Goal: Information Seeking & Learning: Learn about a topic

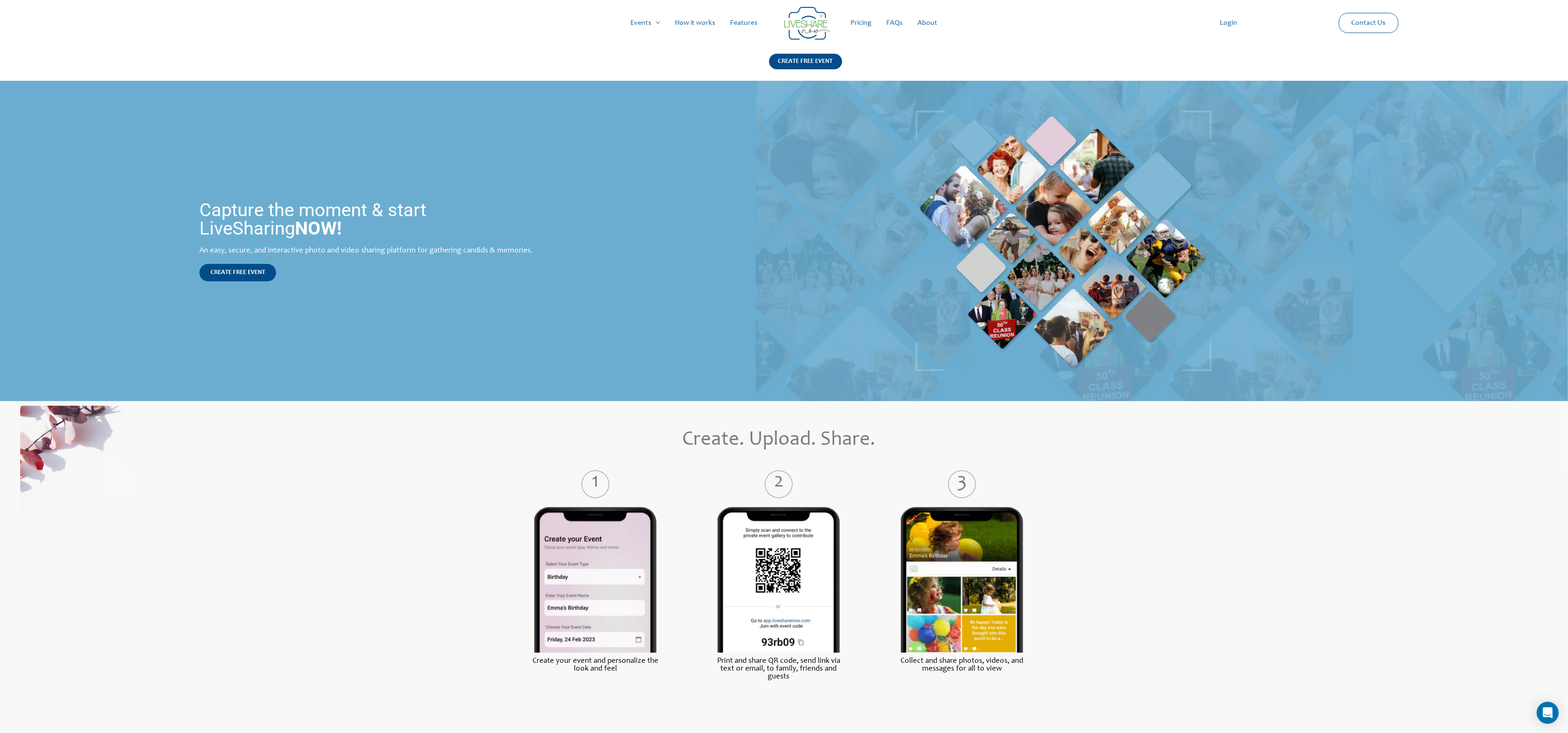
click at [895, 22] on link "FAQs" at bounding box center [895, 23] width 31 height 29
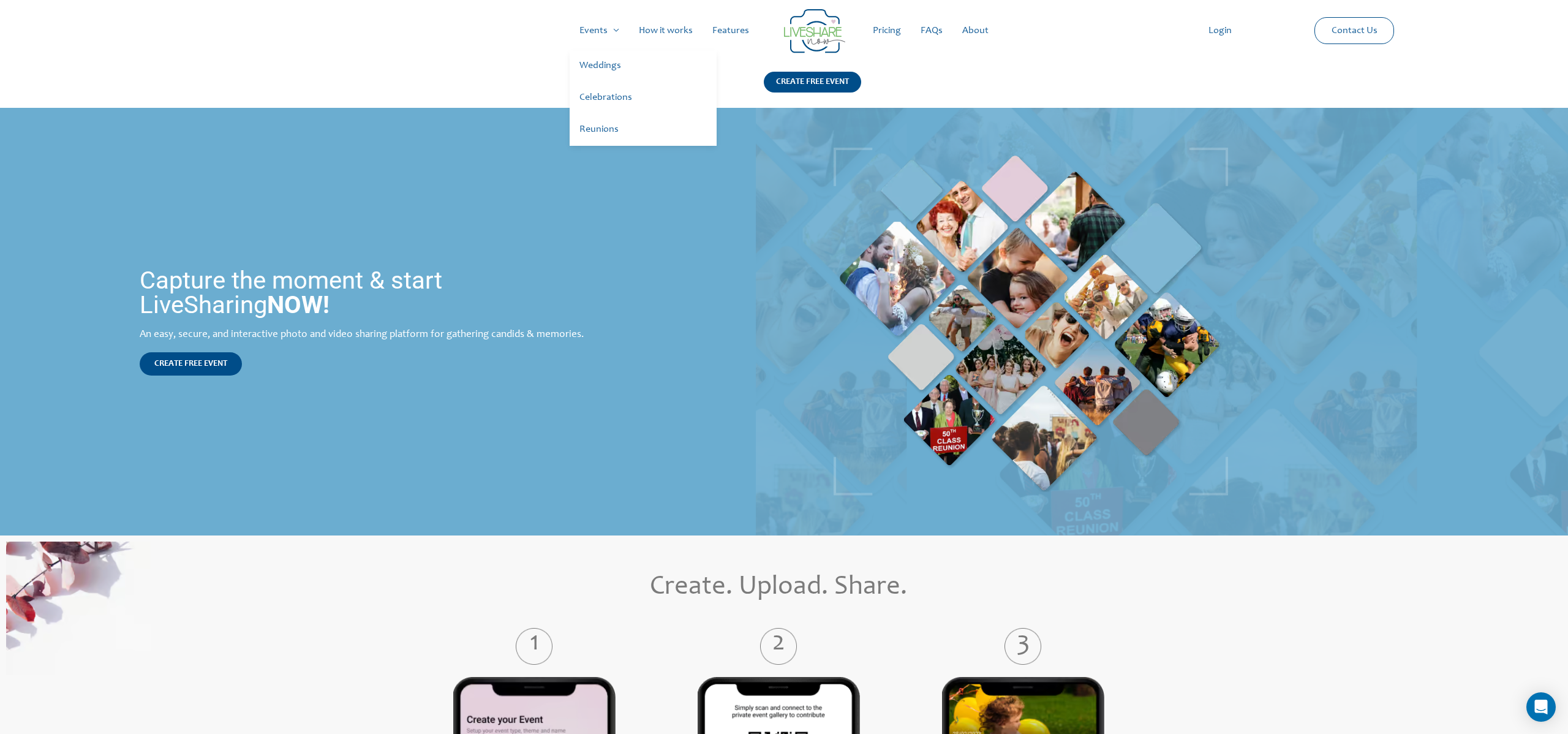
click at [603, 93] on link "Celebrations" at bounding box center [643, 97] width 147 height 32
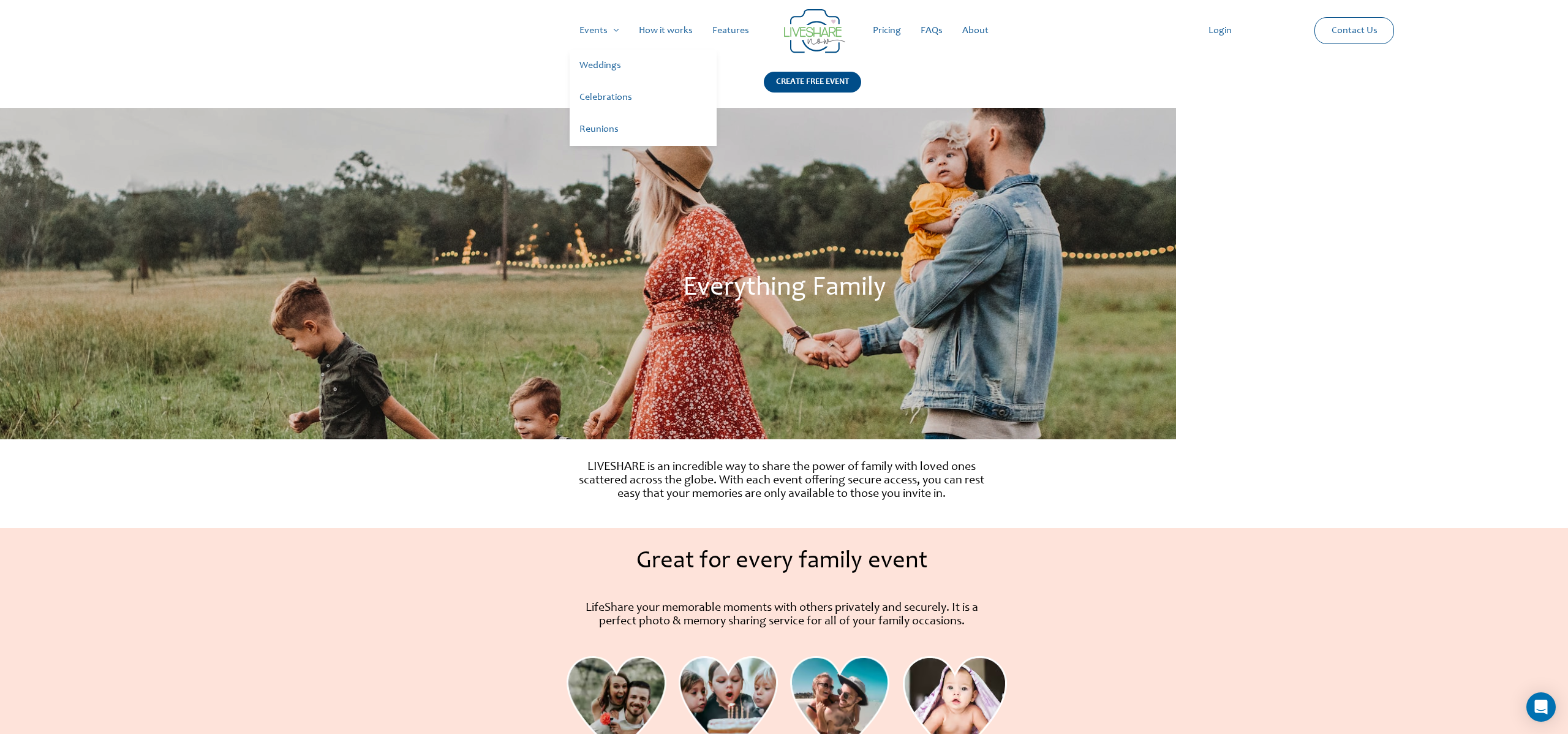
click at [605, 96] on link "Celebrations" at bounding box center [643, 97] width 147 height 32
click at [601, 128] on link "Reunions" at bounding box center [643, 129] width 147 height 32
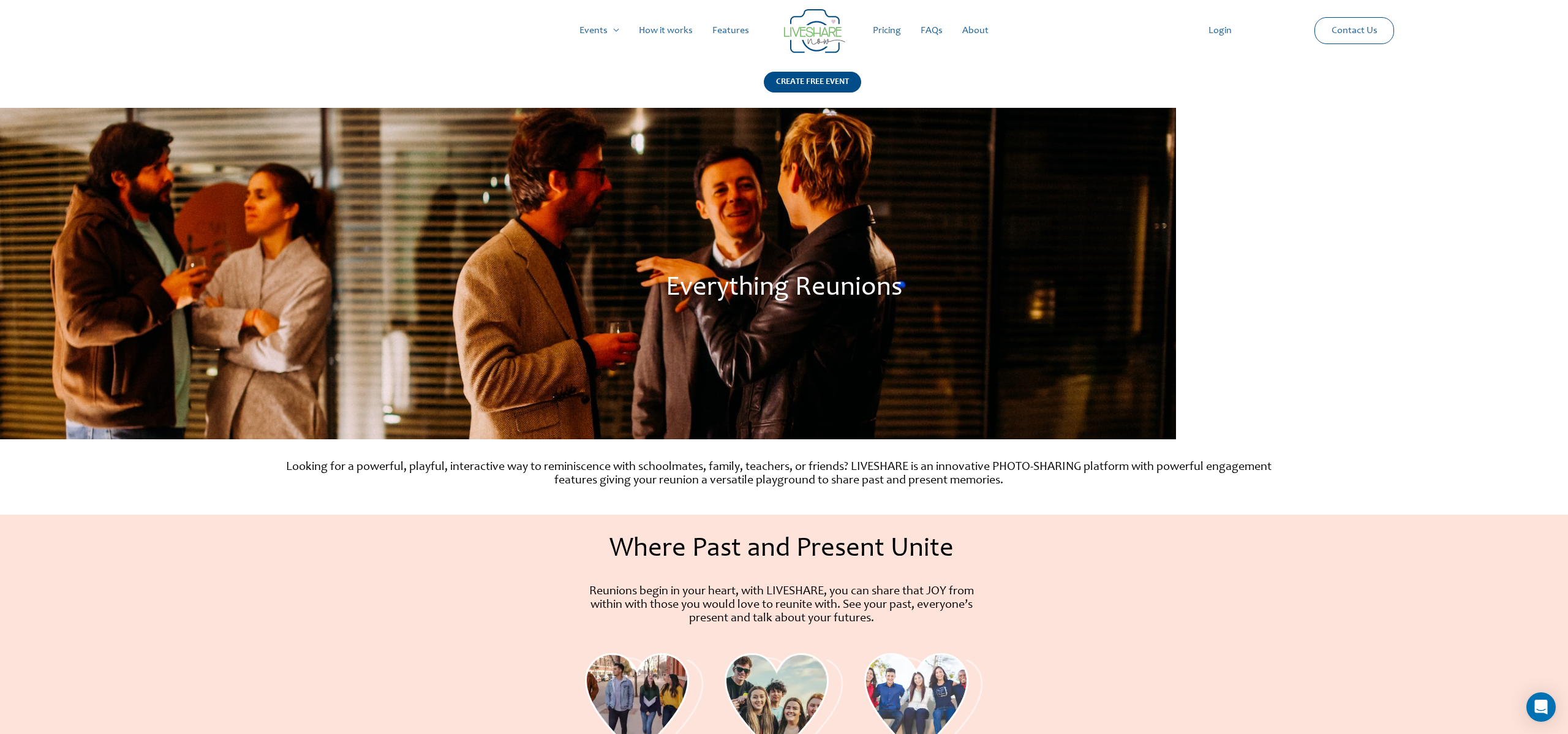
click at [493, 29] on div "Events Menu Toggle Weddings Celebrations Reunions How it works Features Pricing…" at bounding box center [783, 31] width 1525 height 39
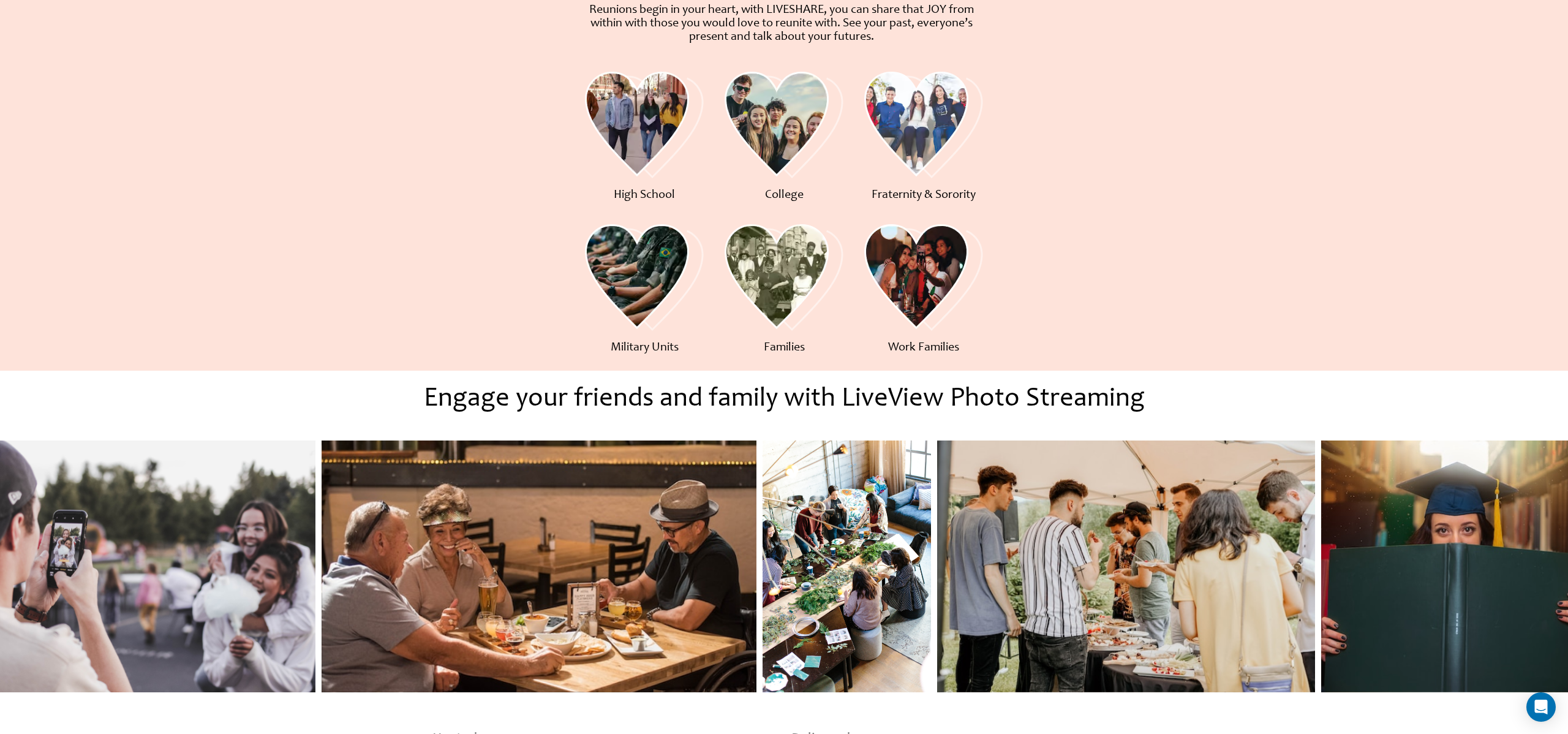
scroll to position [1056, 0]
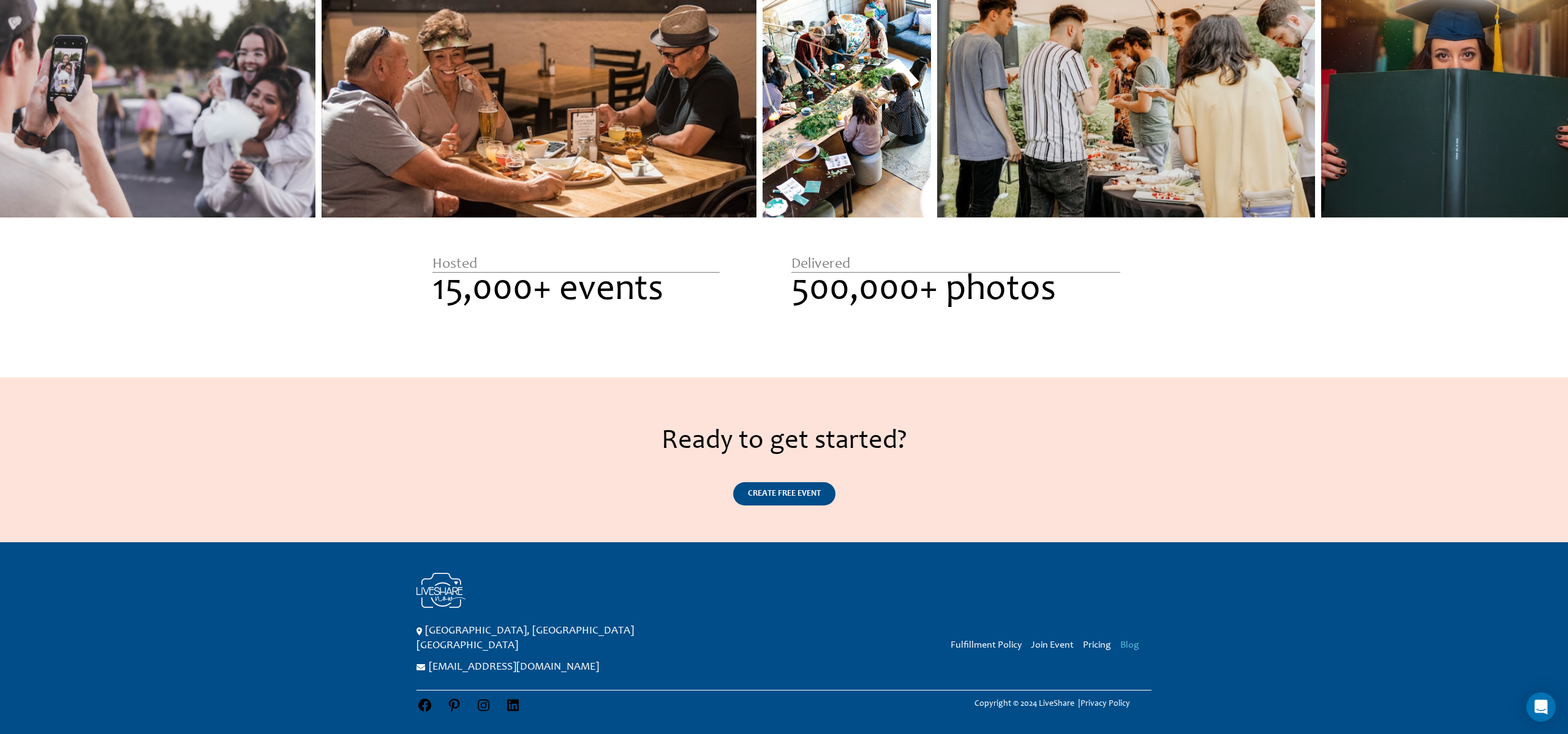
click at [1135, 647] on link "Blog" at bounding box center [1129, 645] width 19 height 10
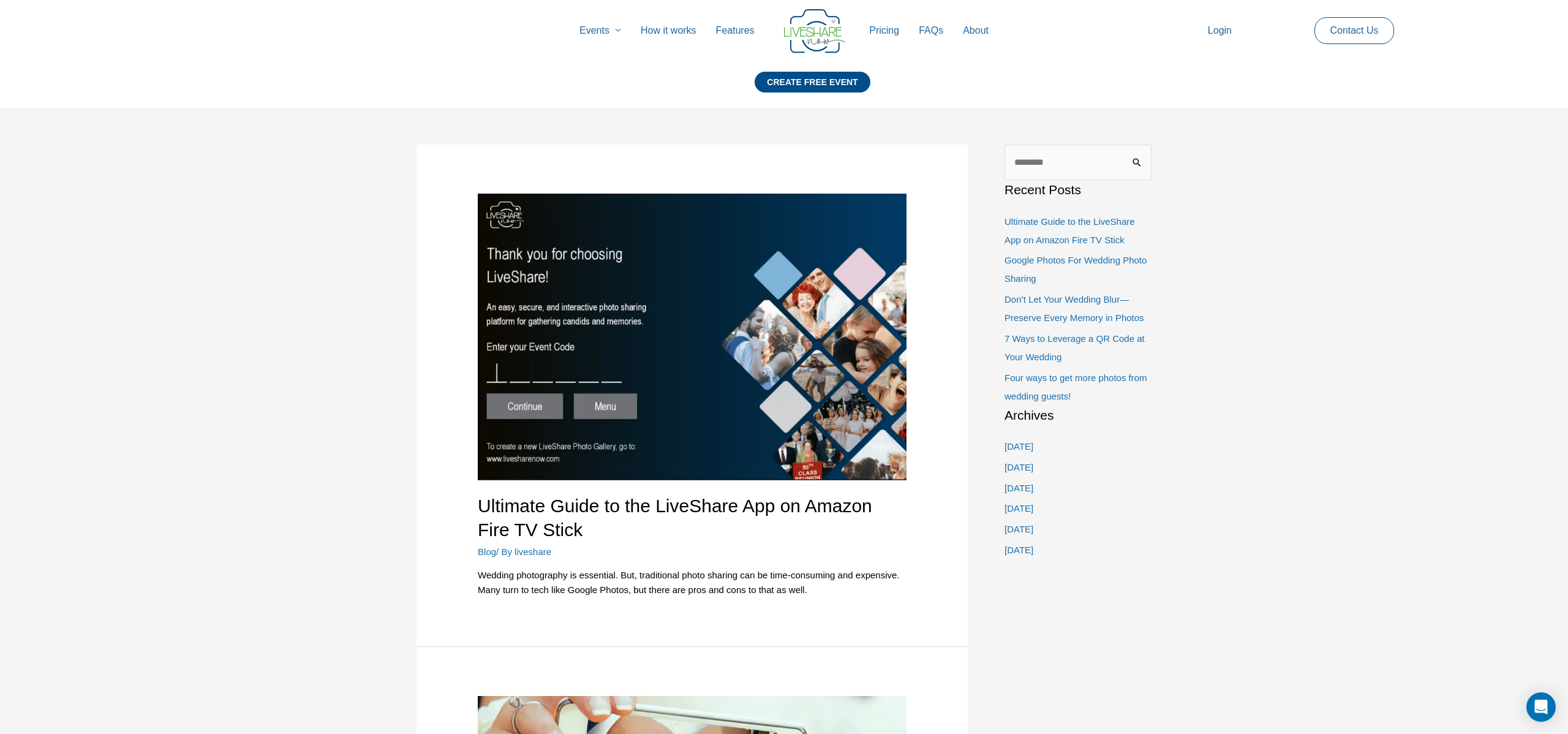
click at [378, 35] on div "Events Menu Toggle Weddings Celebrations Reunions How it works Features Pricing…" at bounding box center [783, 31] width 1525 height 39
click at [810, 28] on img at bounding box center [814, 31] width 61 height 44
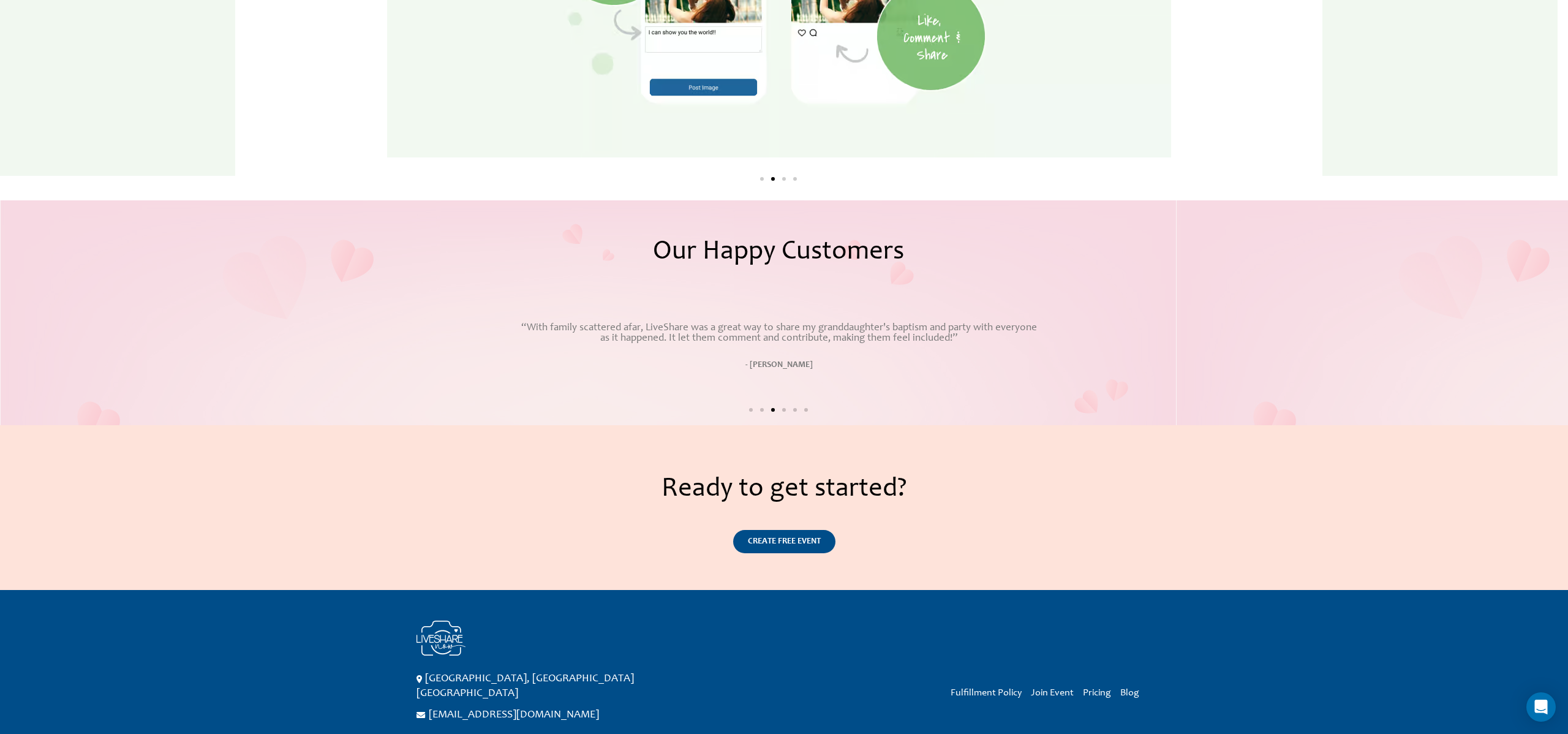
scroll to position [2062, 0]
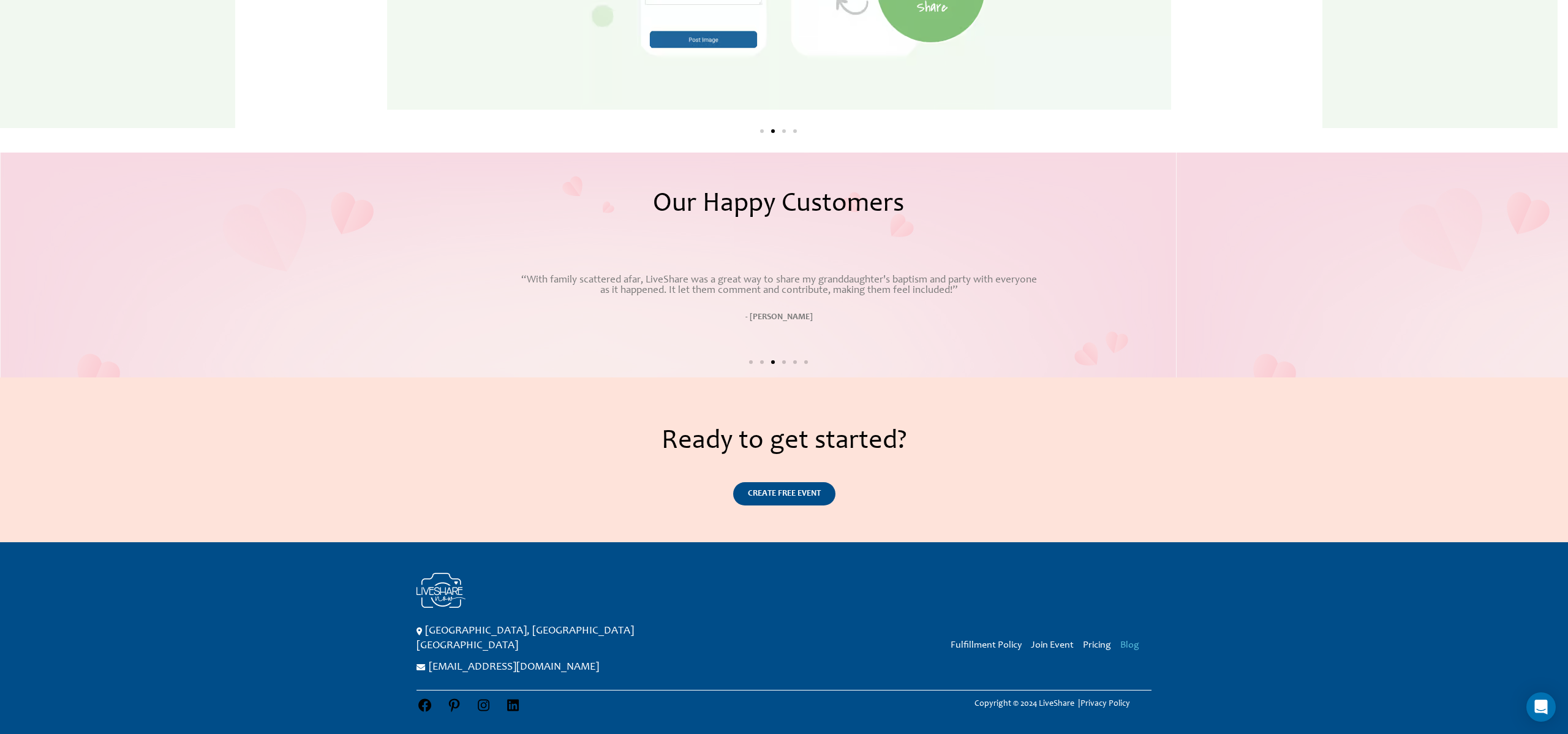
click at [1134, 647] on link "Blog" at bounding box center [1129, 645] width 19 height 10
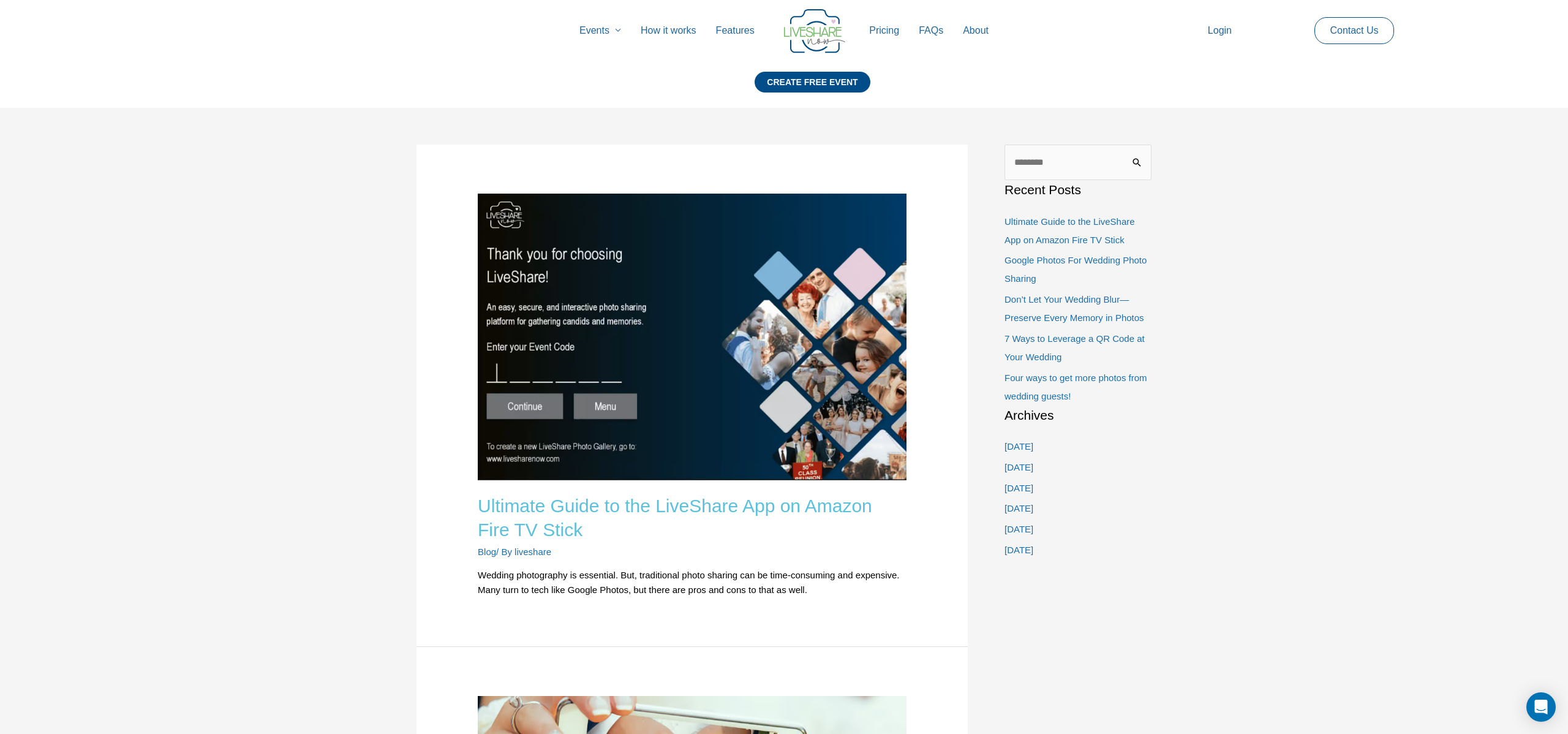
click at [565, 504] on link "Ultimate Guide to the LiveShare App on Amazon Fire TV Stick" at bounding box center [675, 518] width 394 height 44
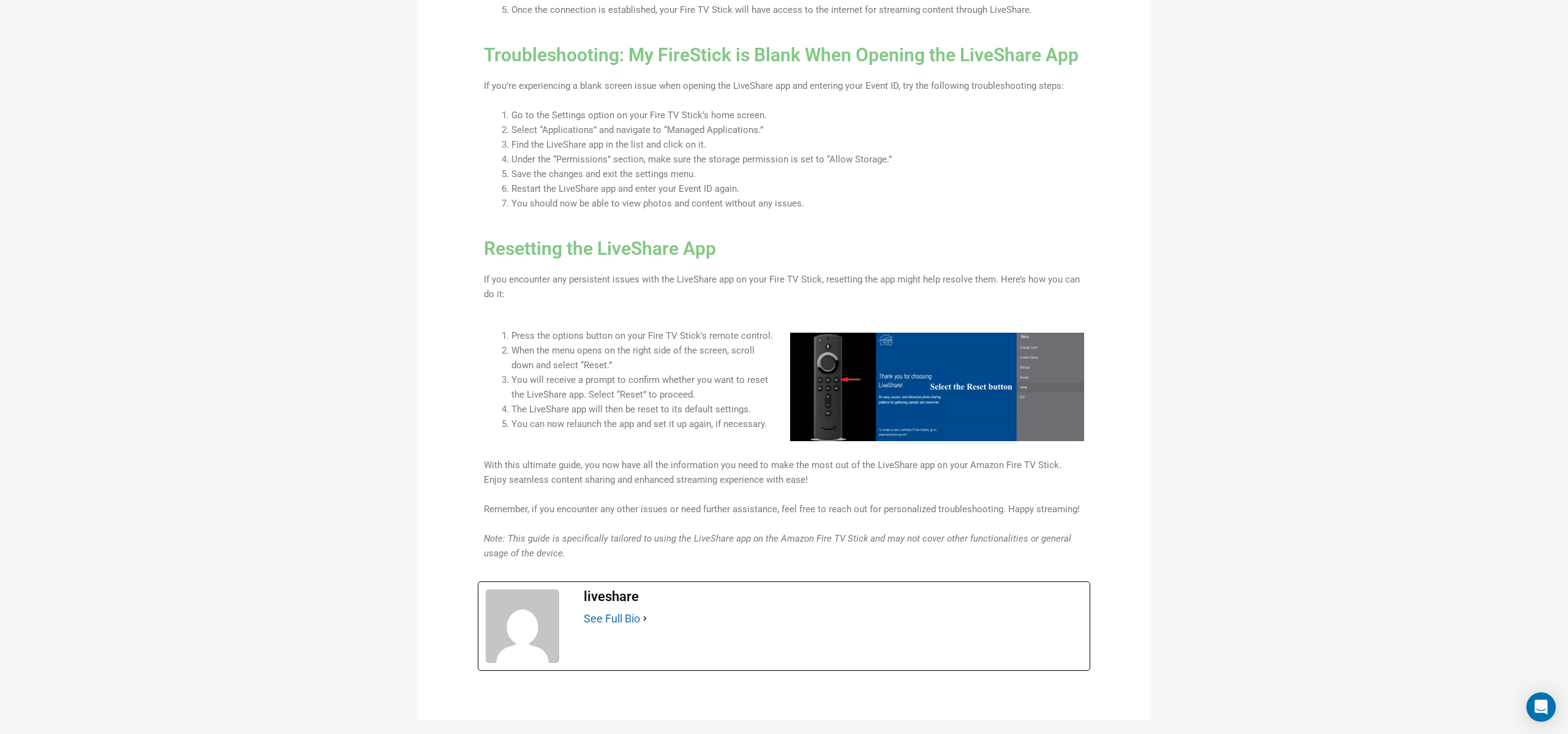
scroll to position [1755, 0]
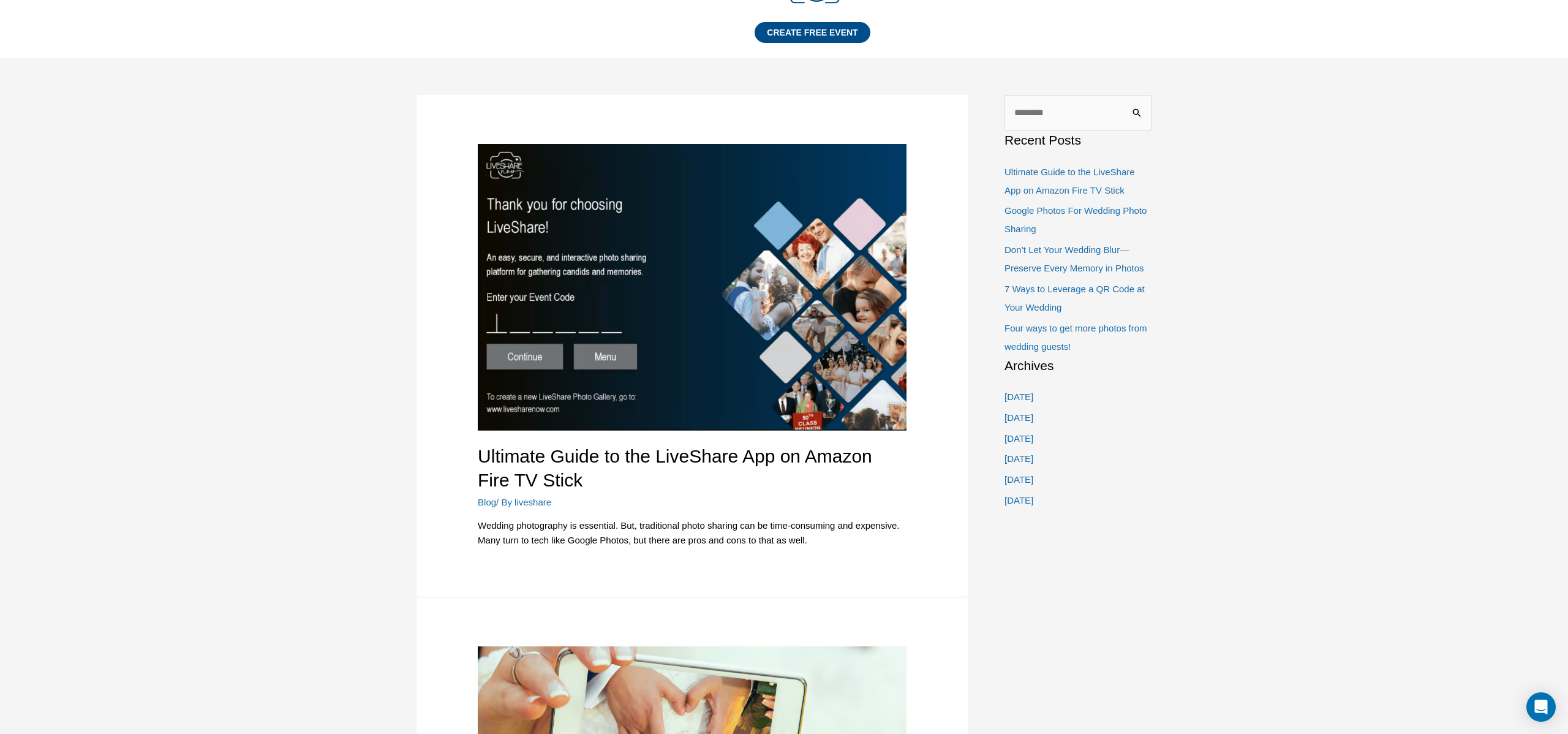
scroll to position [51, 0]
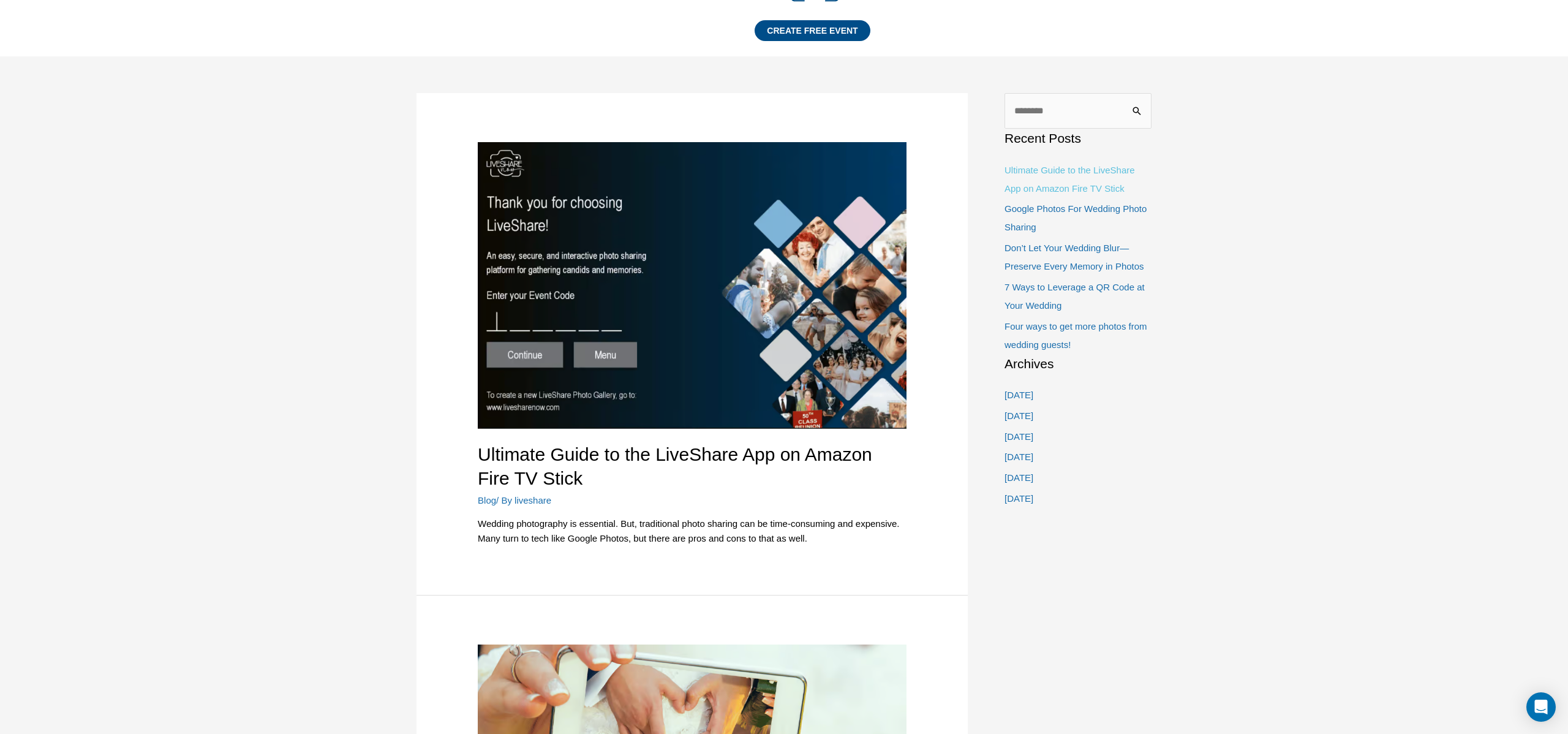
click at [1060, 187] on link "Ultimate Guide to the LiveShare App on Amazon Fire TV Stick" at bounding box center [1070, 179] width 131 height 28
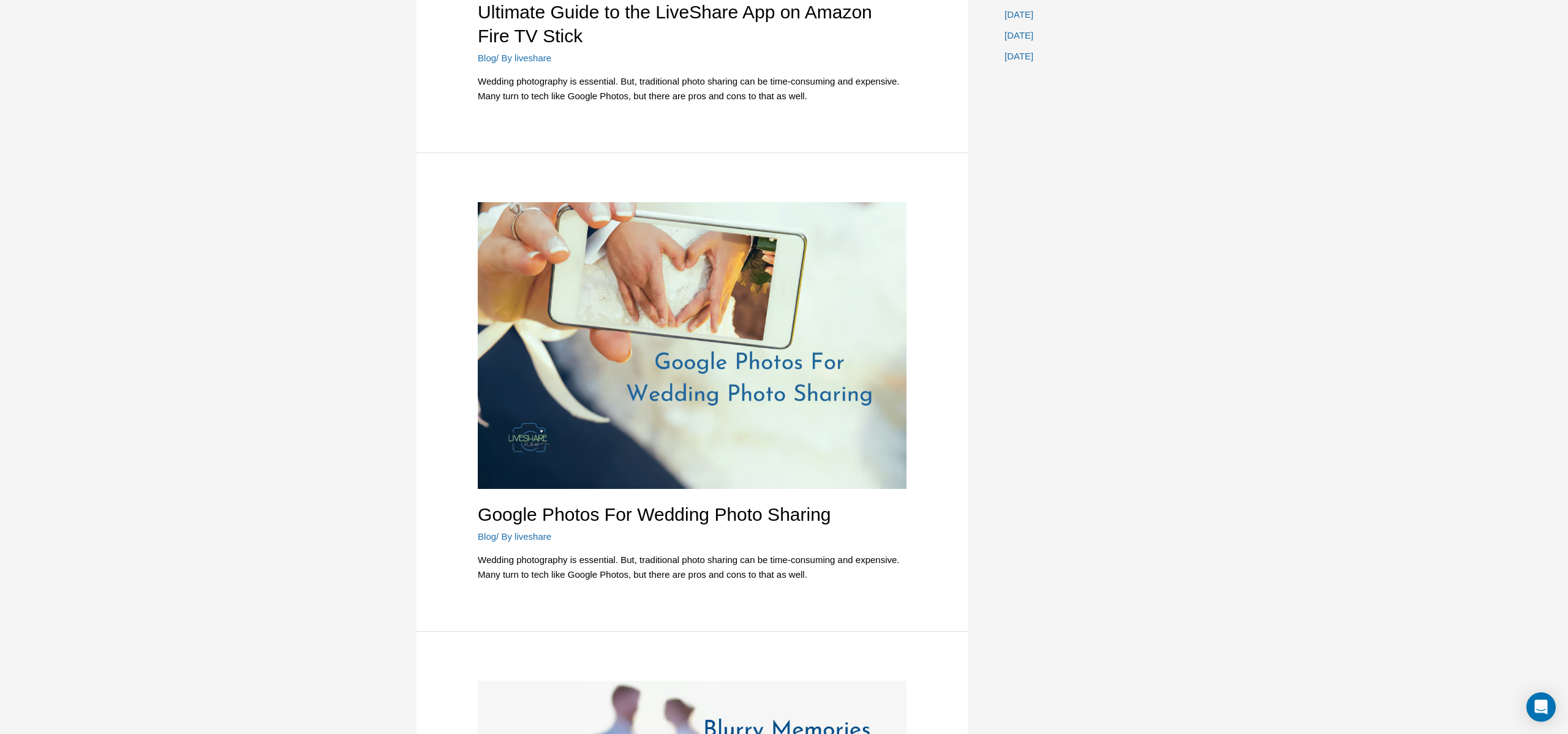
scroll to position [494, 0]
click at [624, 516] on link "Google Photos For Wedding Photo Sharing" at bounding box center [654, 513] width 353 height 20
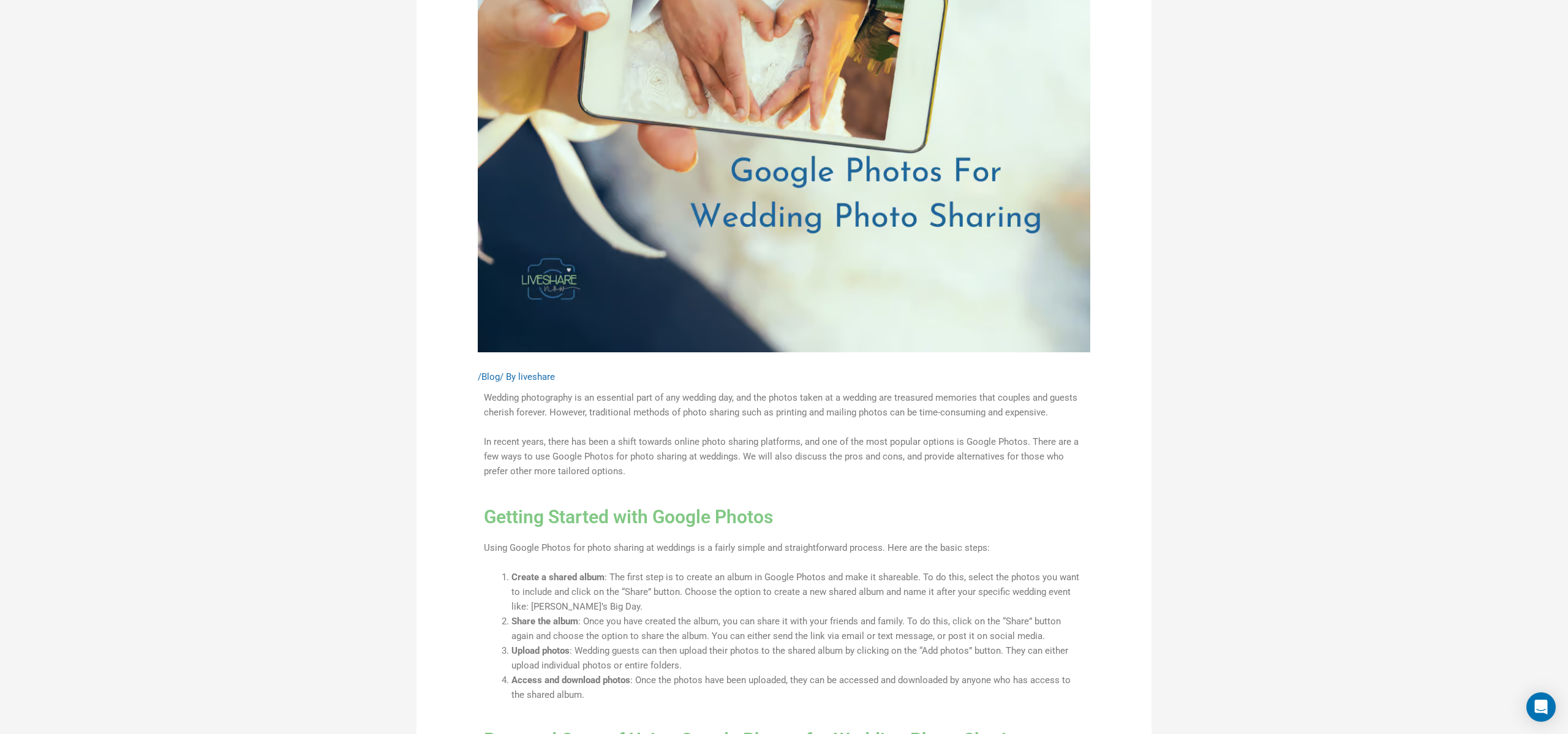
scroll to position [248, 0]
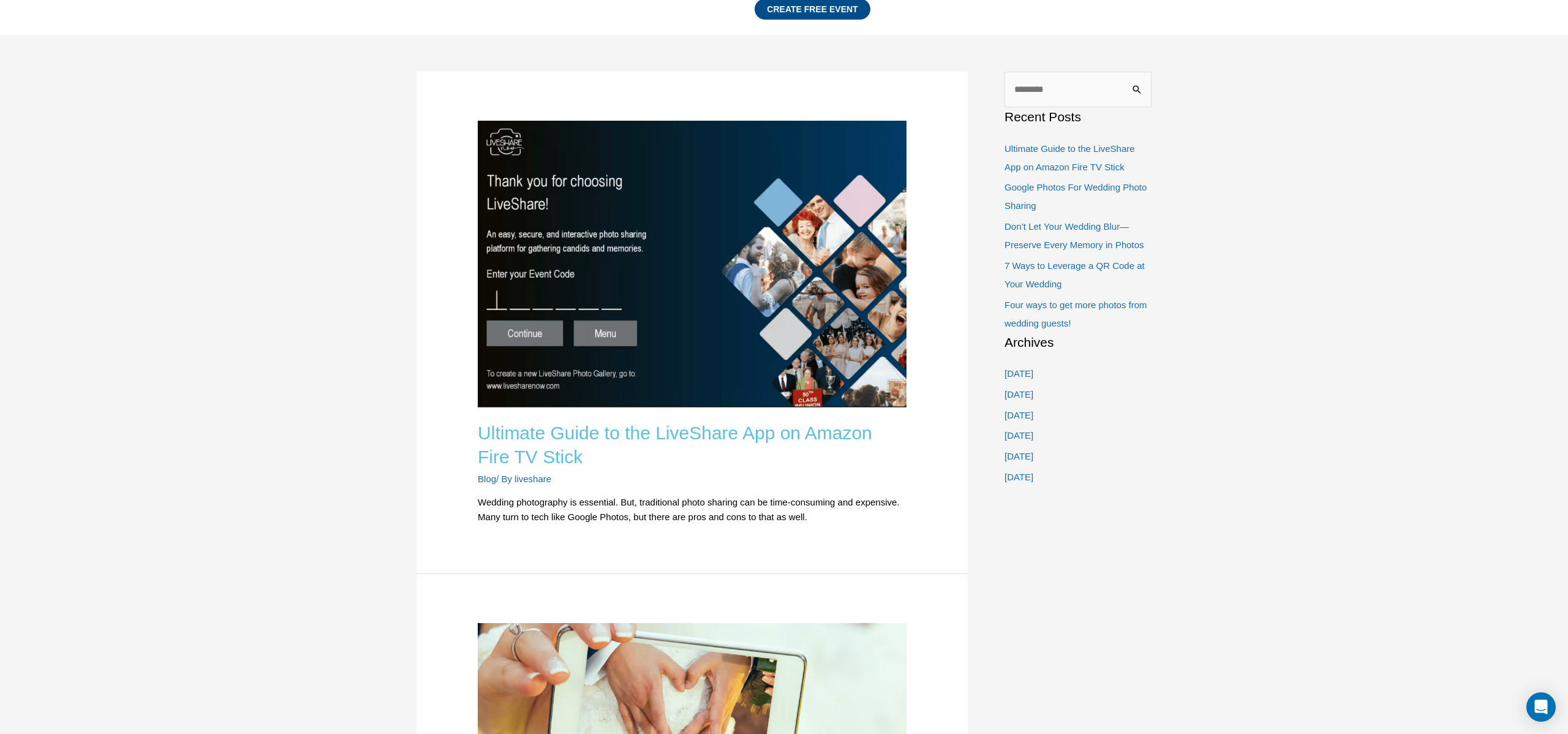
scroll to position [75, 0]
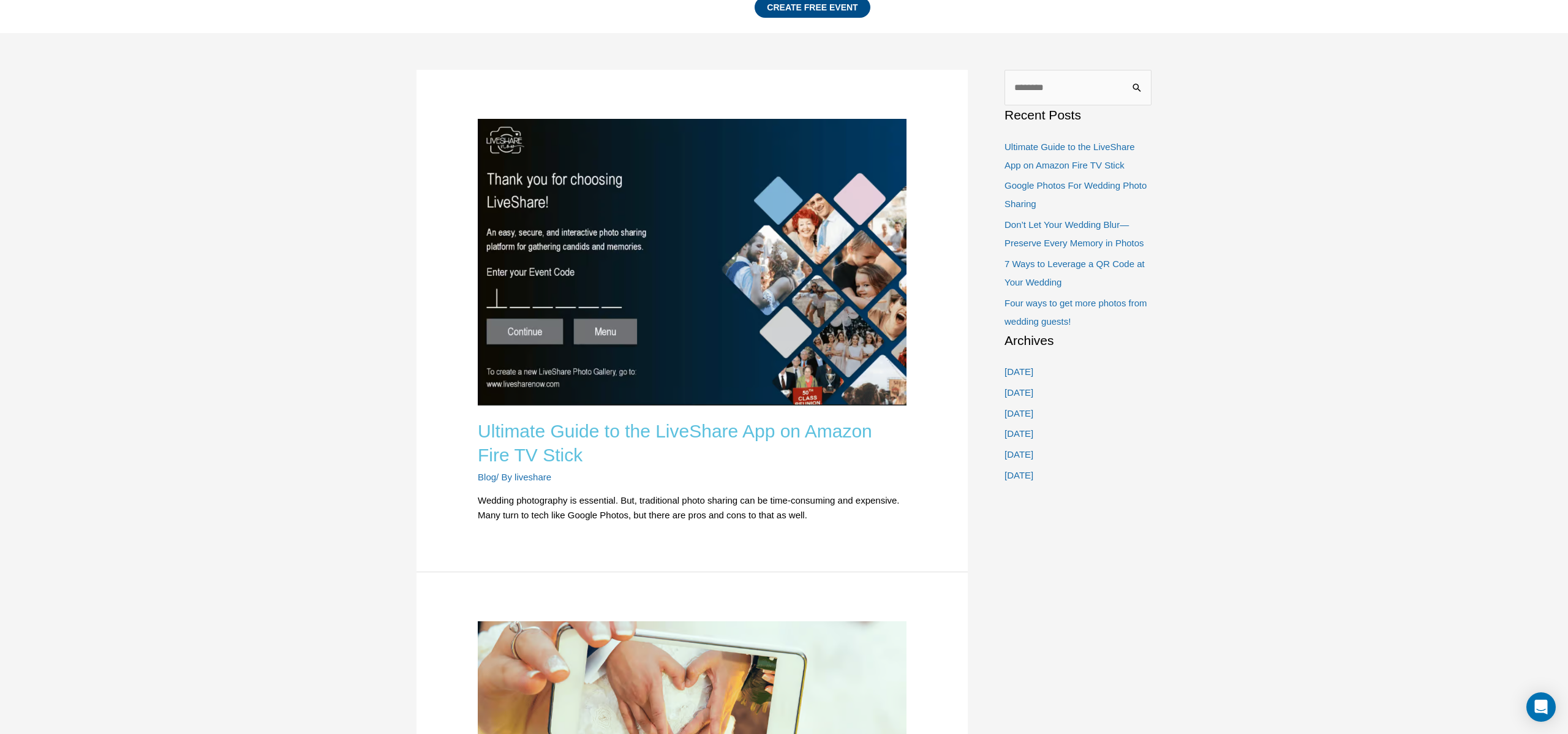
click at [539, 434] on link "Ultimate Guide to the LiveShare App on Amazon Fire TV Stick" at bounding box center [675, 443] width 394 height 44
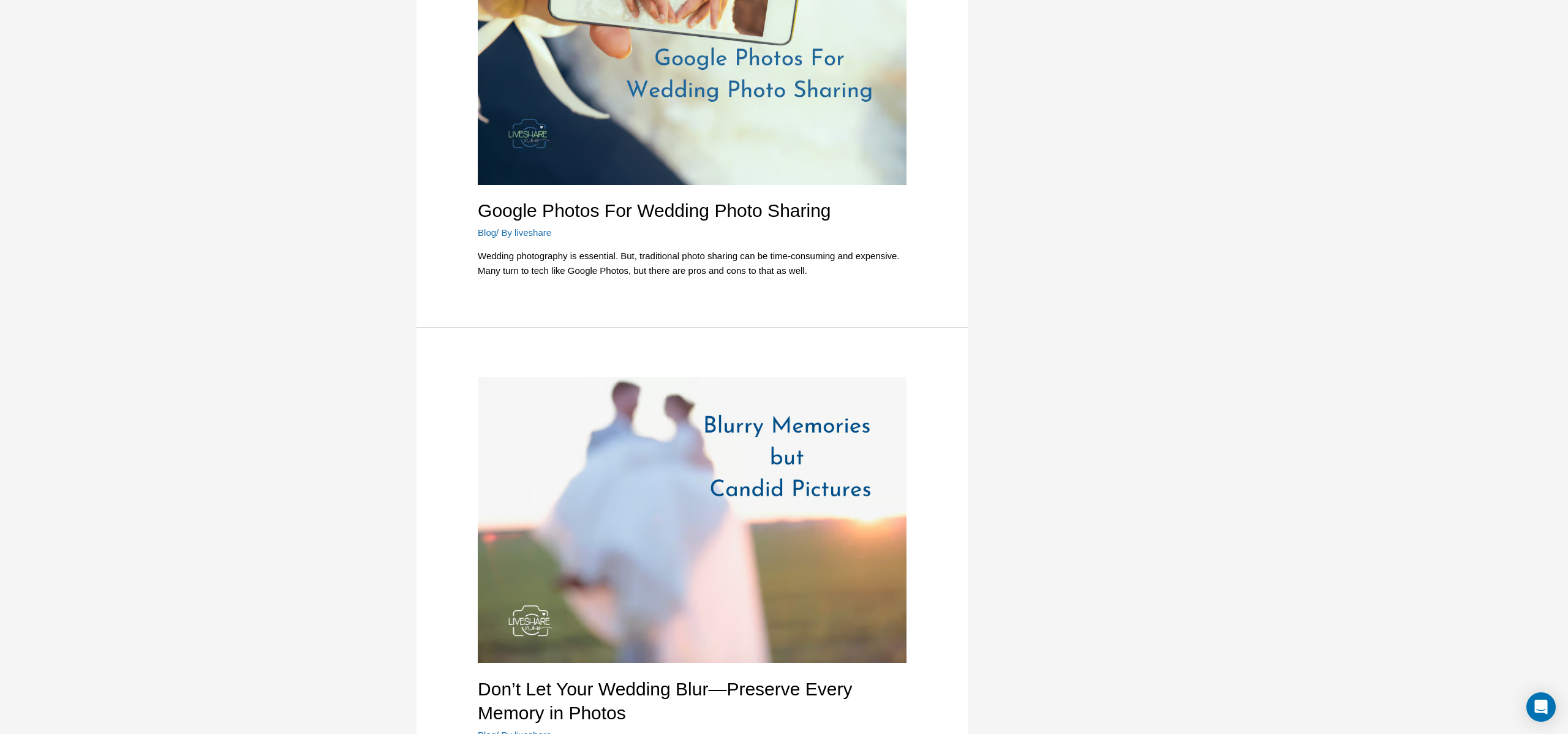
scroll to position [803, 0]
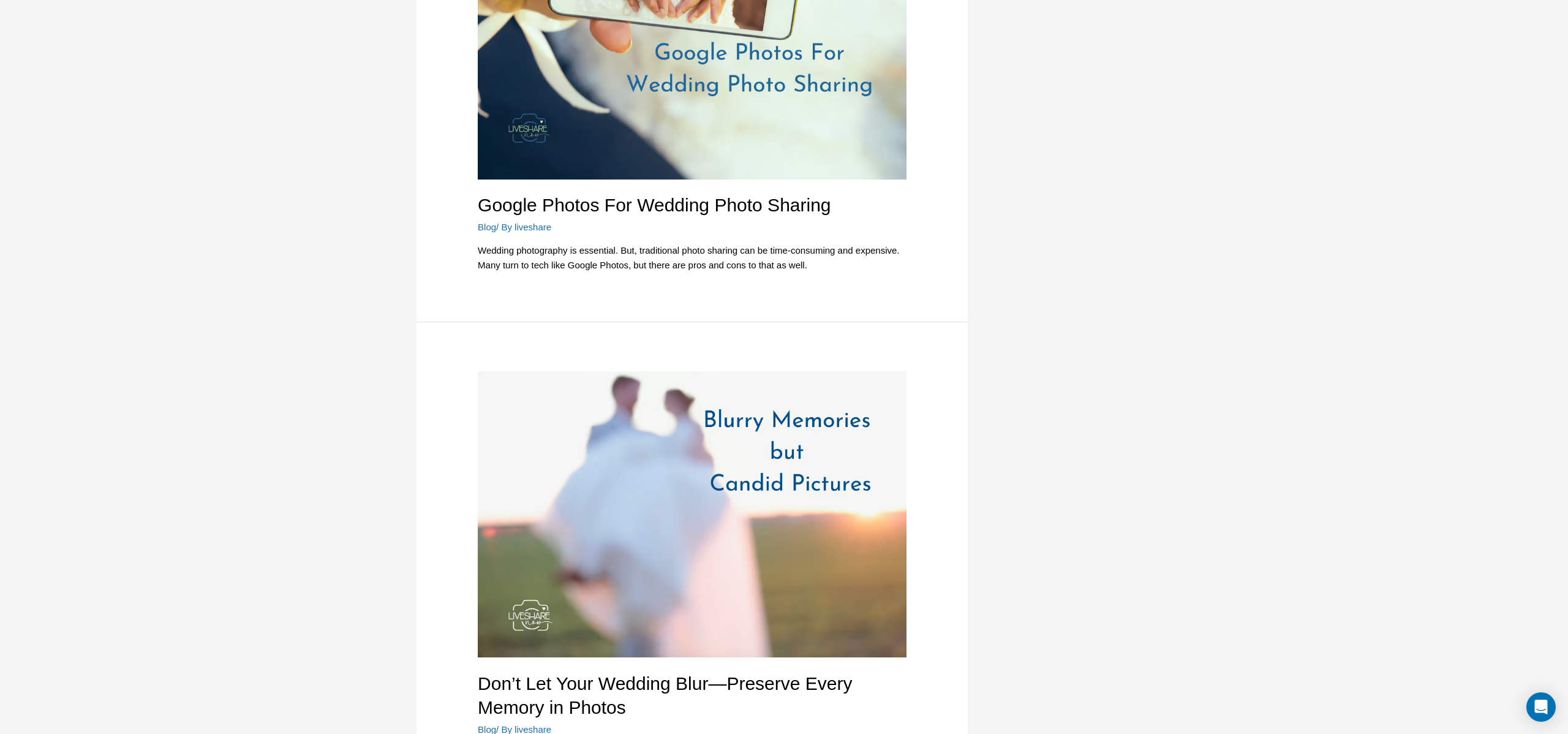
click at [654, 452] on img at bounding box center [692, 514] width 429 height 287
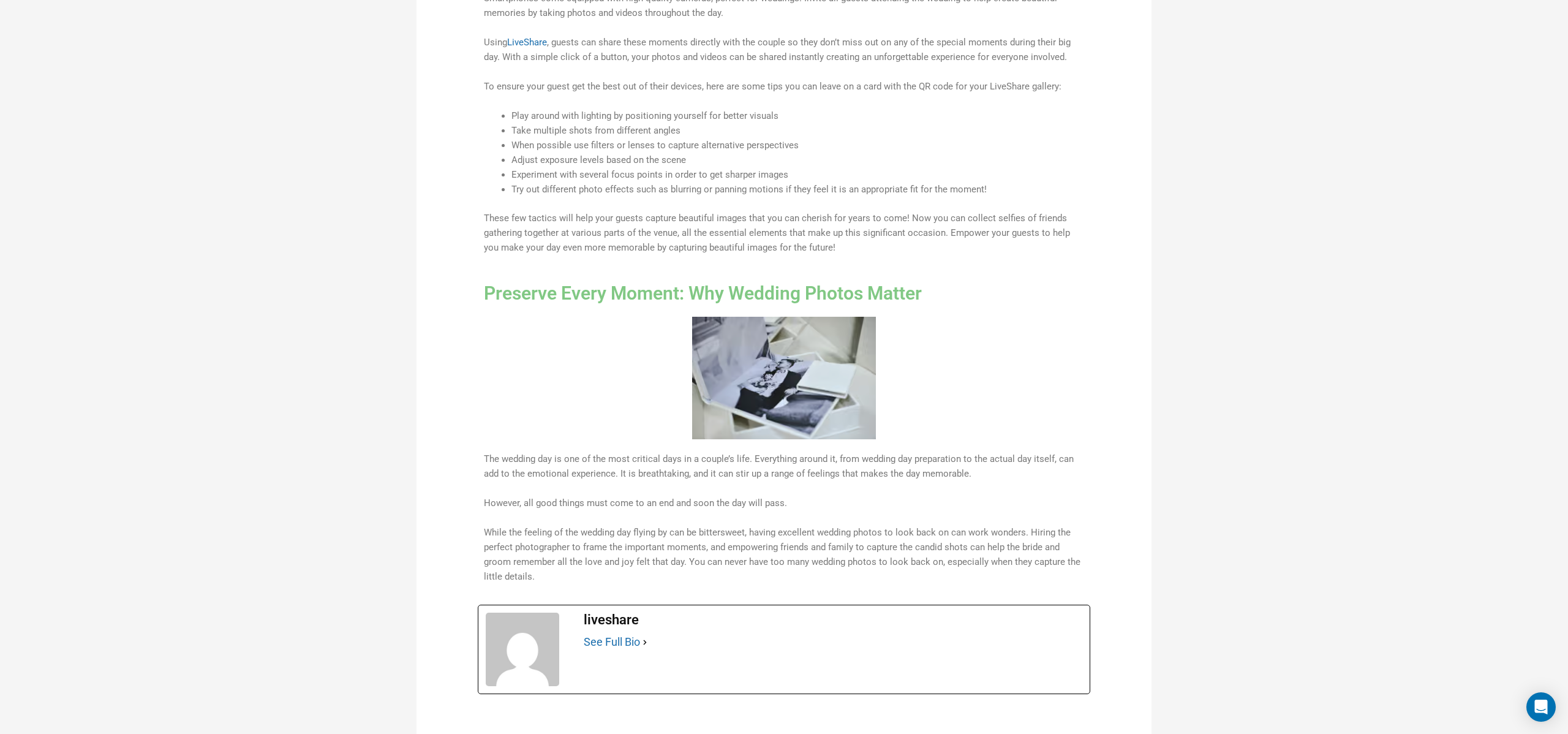
scroll to position [2010, 0]
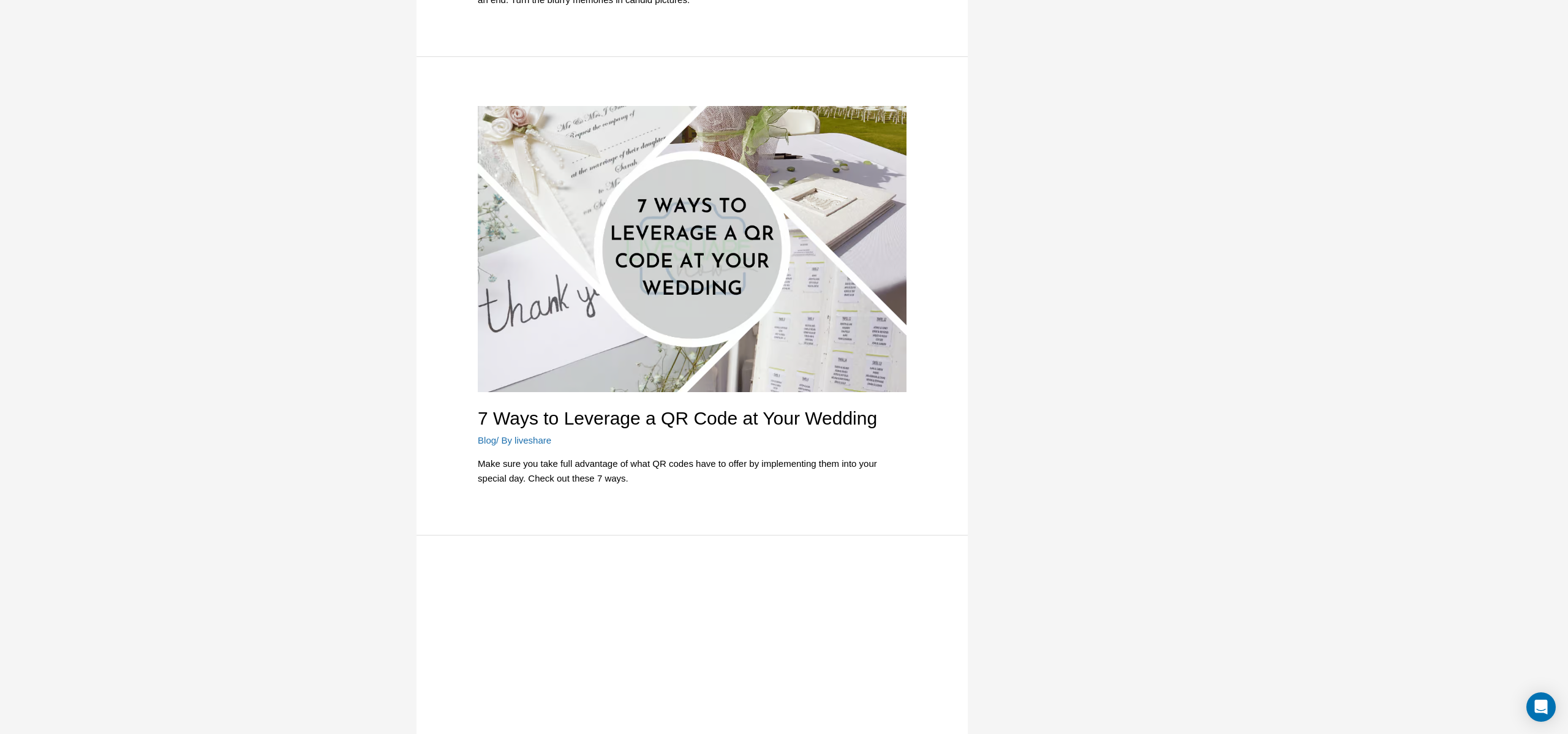
scroll to position [1573, 0]
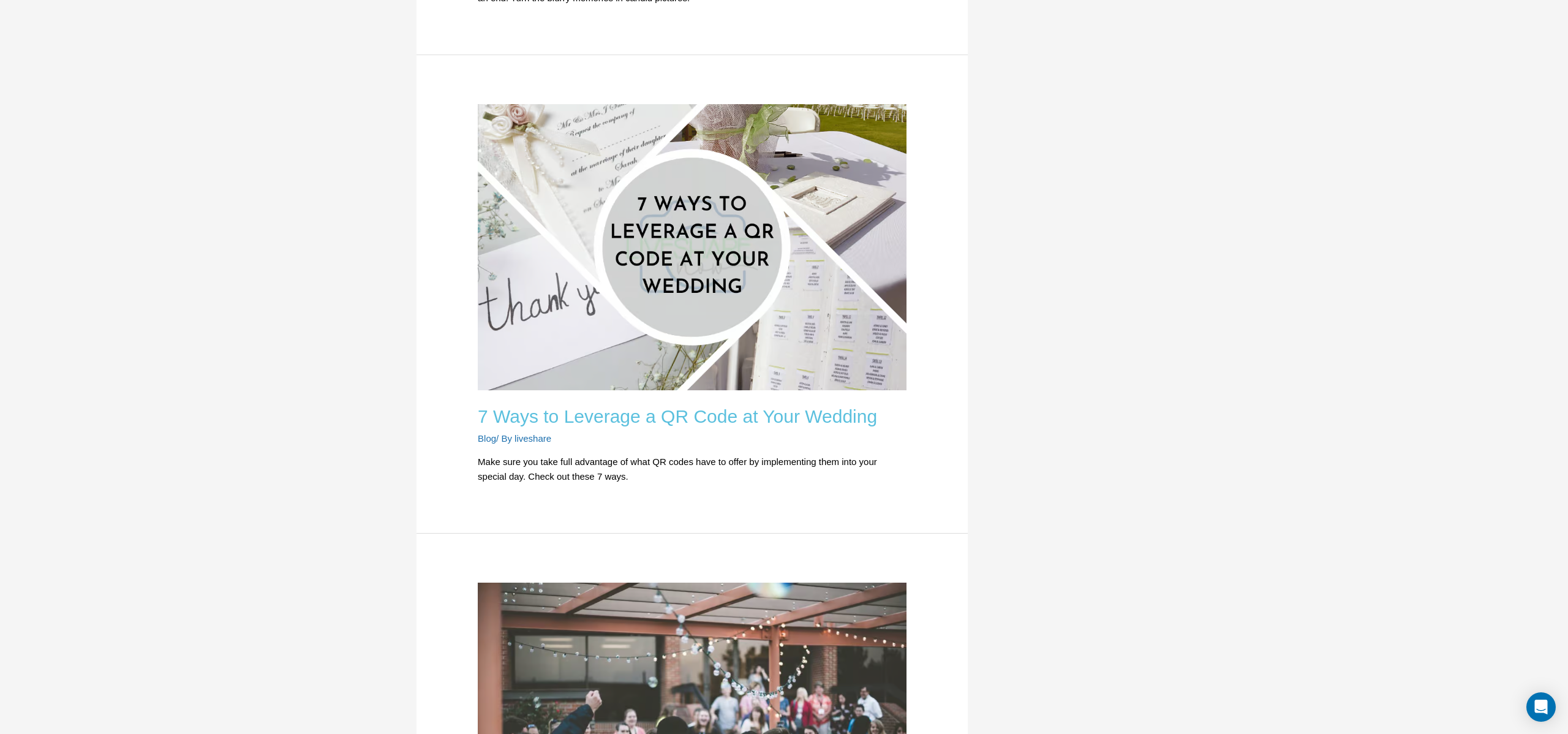
click at [595, 411] on link "7 Ways to Leverage a QR Code at Your Wedding" at bounding box center [678, 416] width 399 height 20
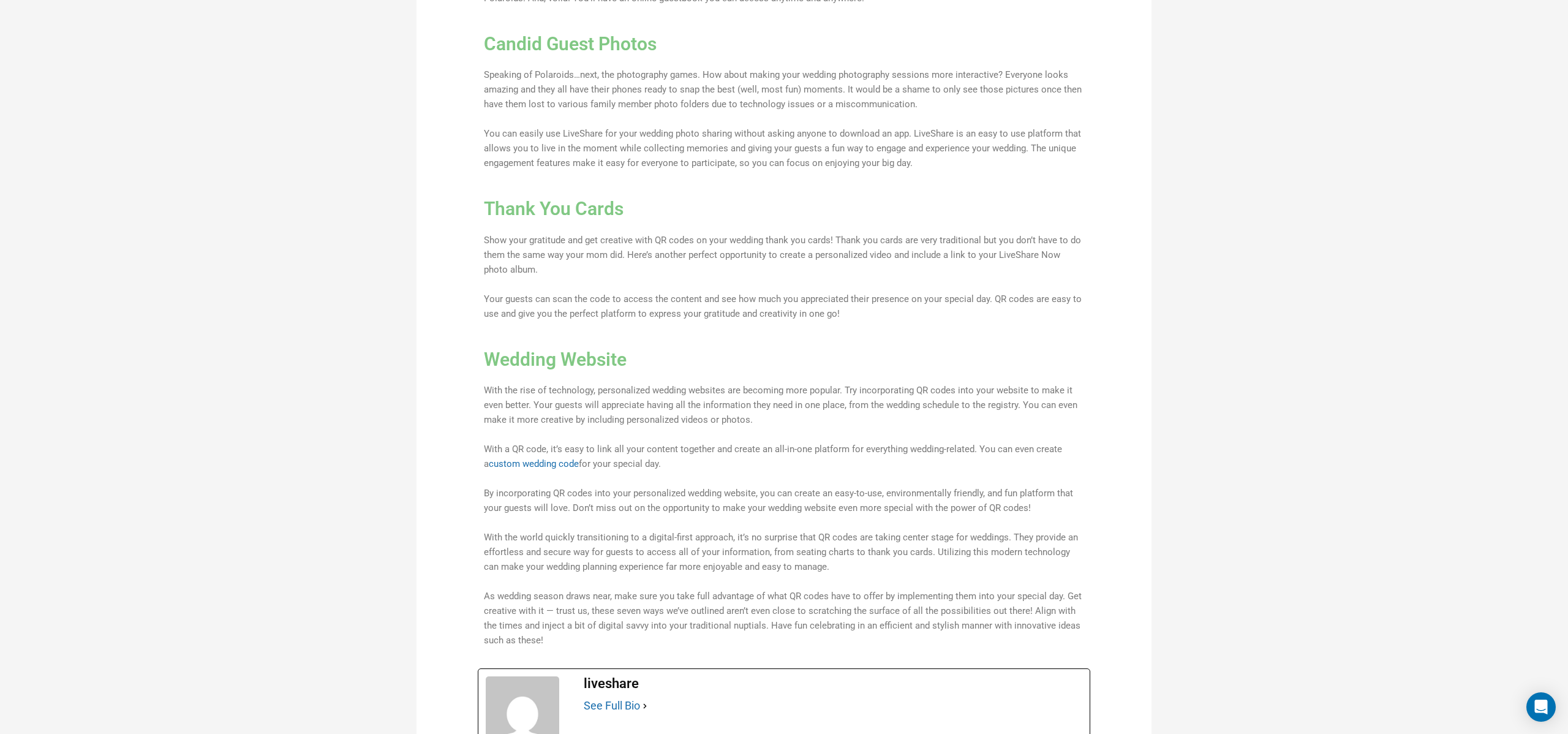
scroll to position [1698, 0]
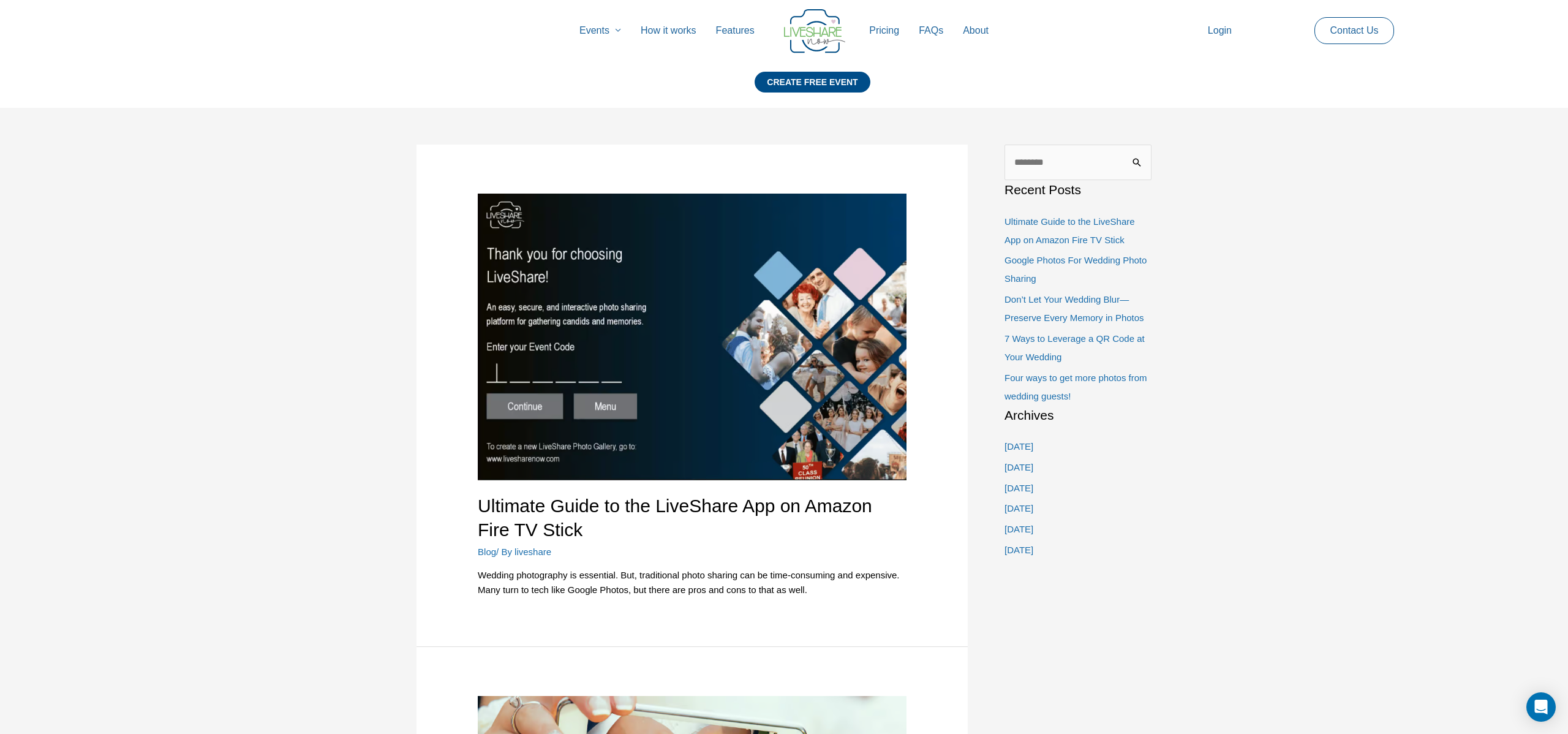
click at [874, 32] on link "Pricing" at bounding box center [884, 31] width 50 height 39
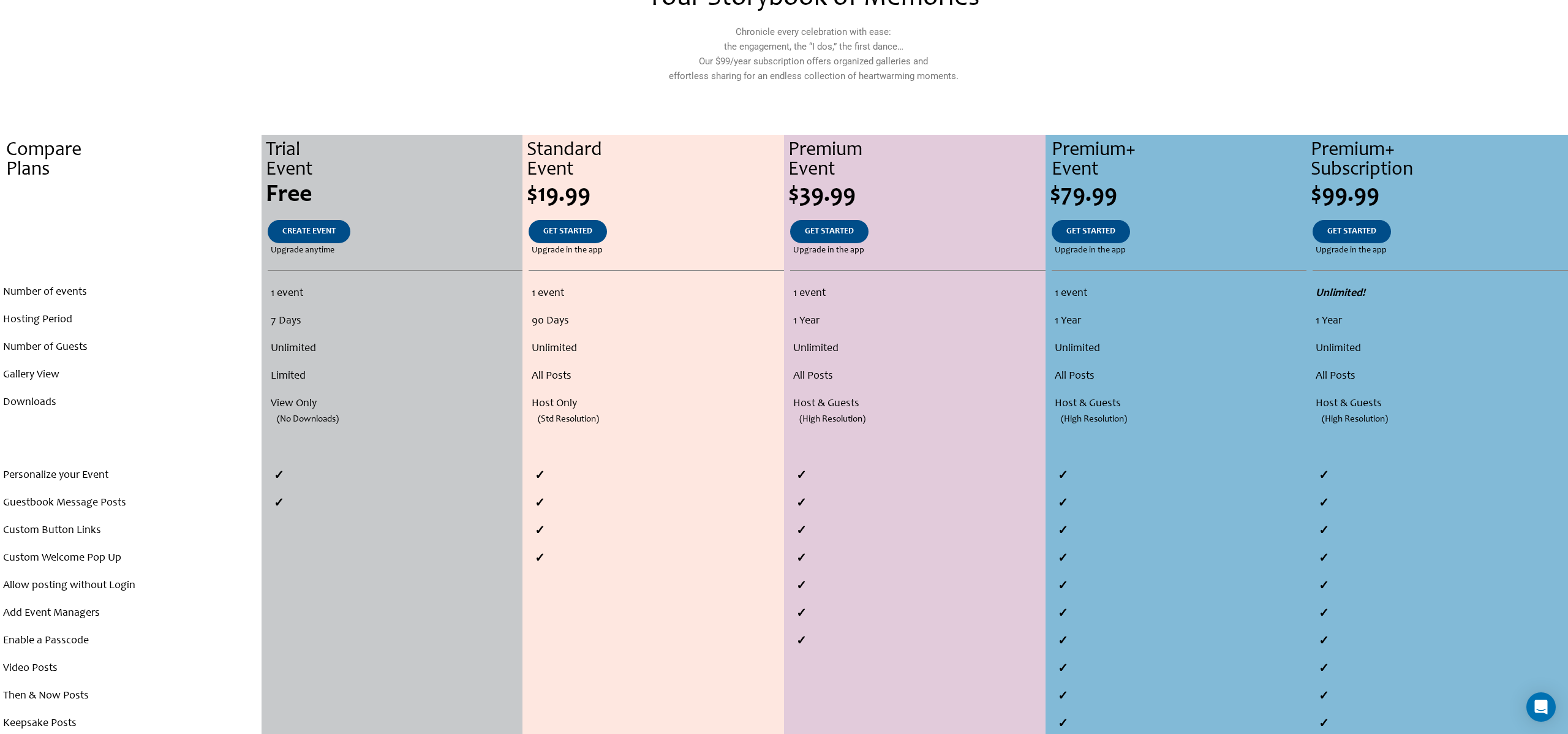
scroll to position [154, 0]
click at [839, 231] on span "GET STARTED" at bounding box center [829, 231] width 49 height 9
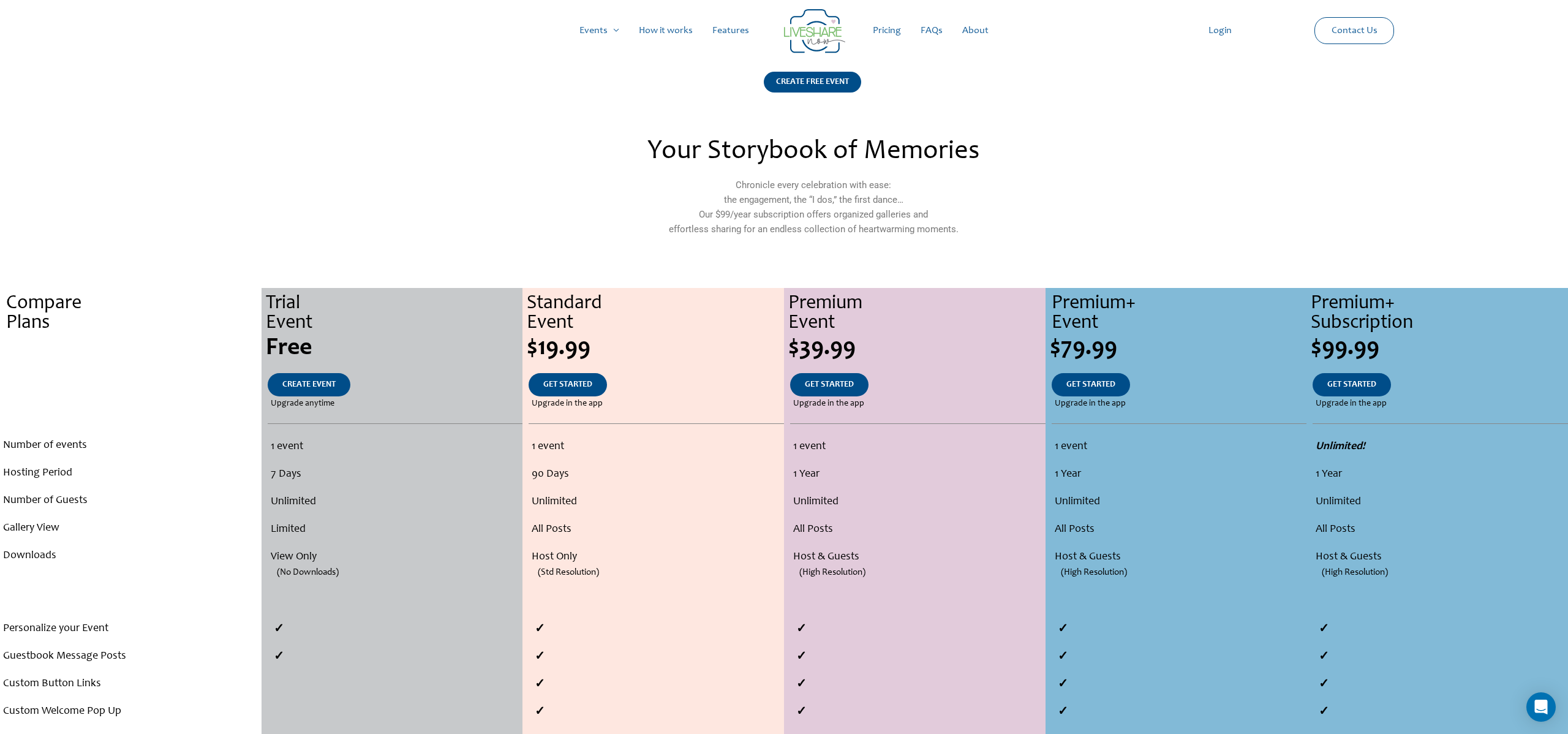
scroll to position [154, 0]
